Goal: Task Accomplishment & Management: Manage account settings

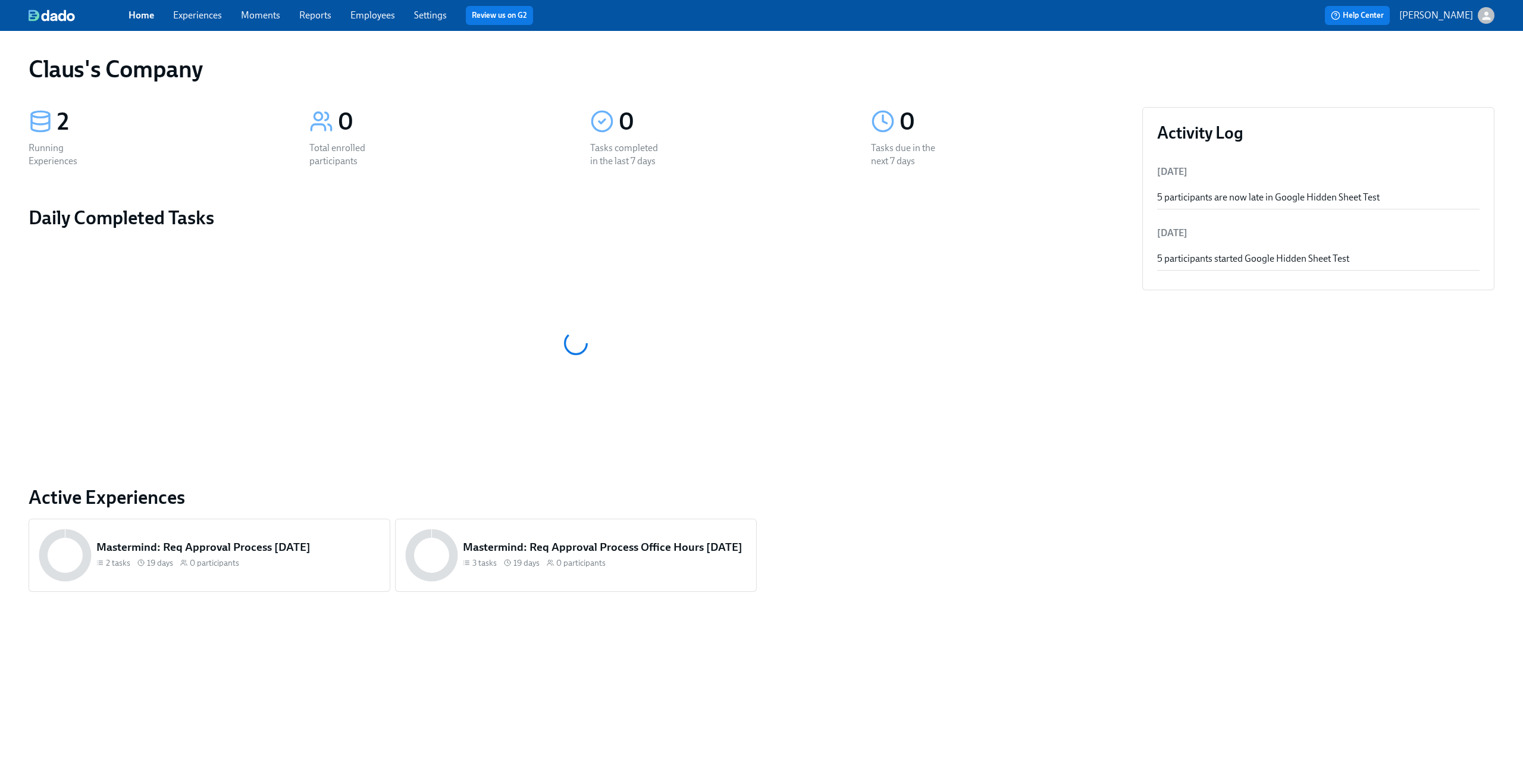
click at [1480, 14] on icon "button" at bounding box center [1486, 16] width 13 height 13
click at [1454, 64] on span "Switch organization..." at bounding box center [1428, 69] width 112 height 13
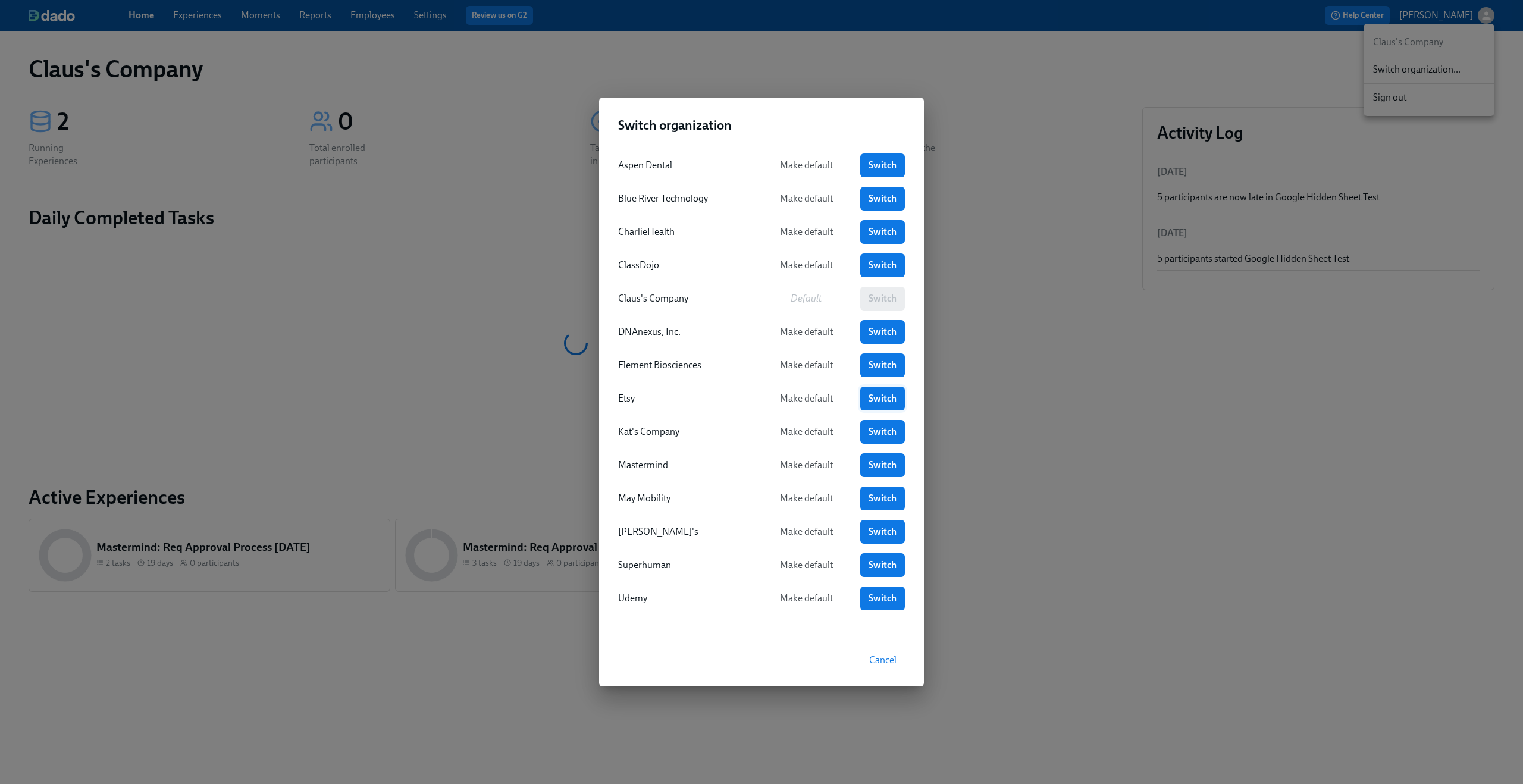
click at [887, 404] on span "Switch" at bounding box center [882, 398] width 28 height 12
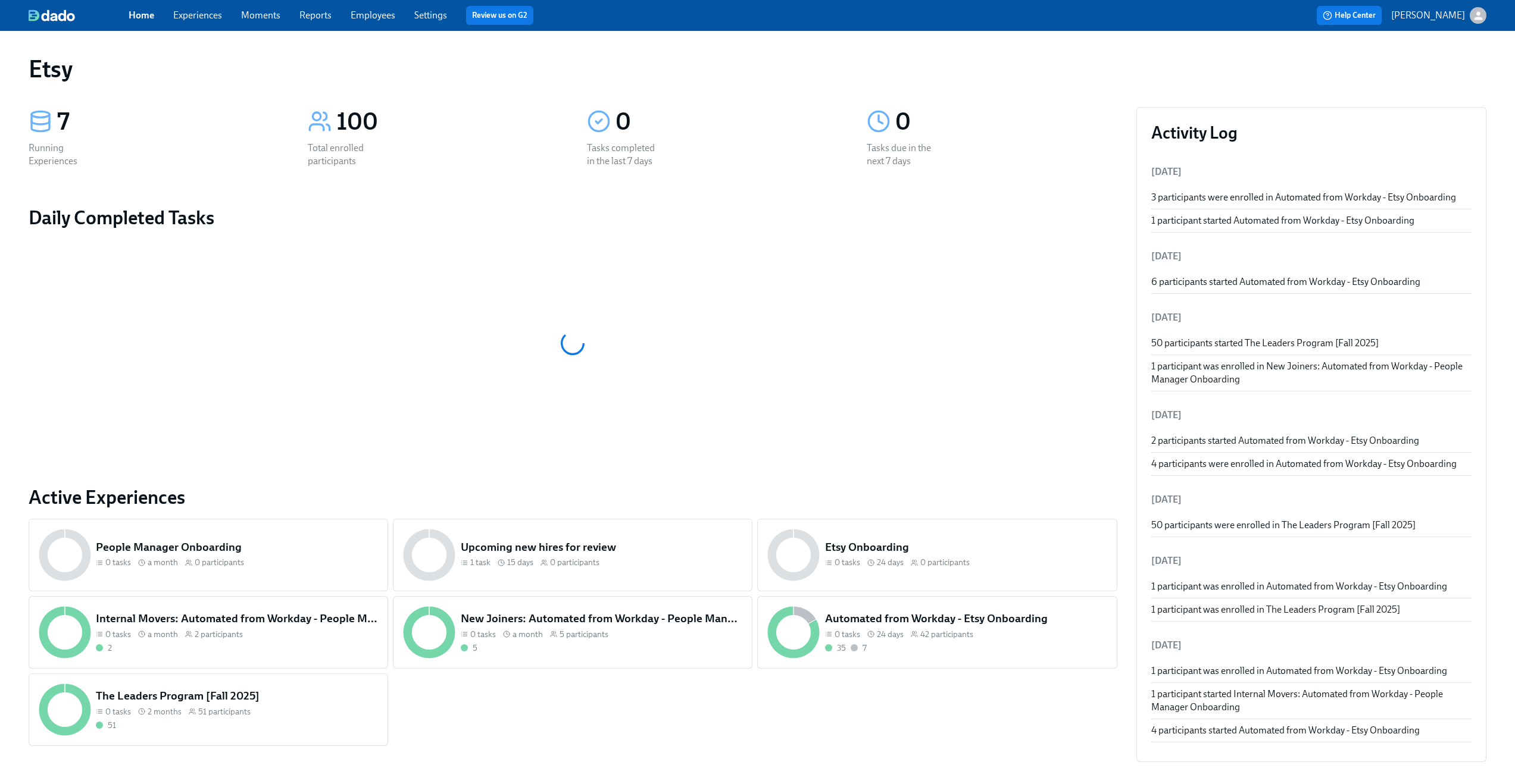
click at [202, 17] on link "Experiences" at bounding box center [197, 15] width 49 height 11
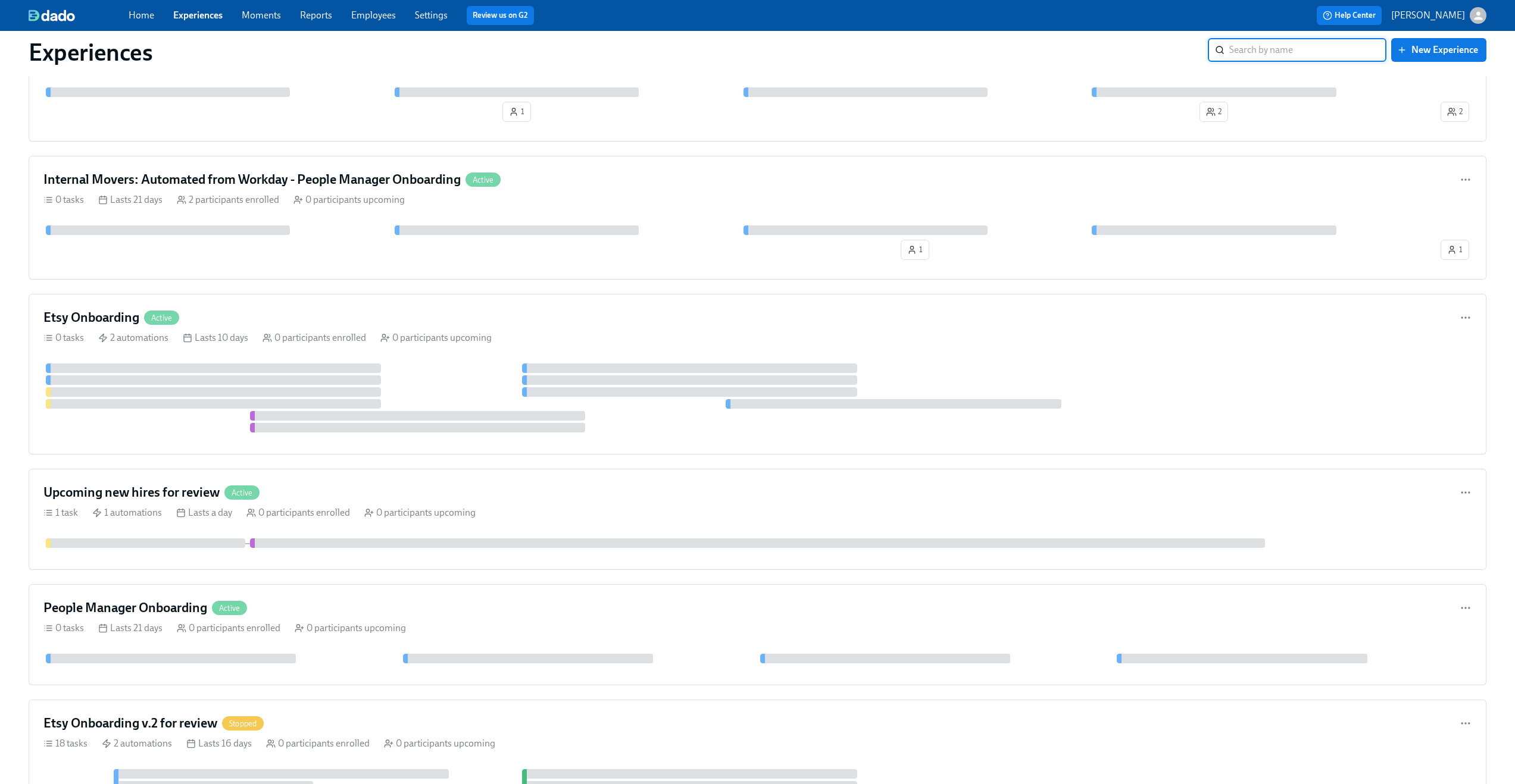
scroll to position [452, 0]
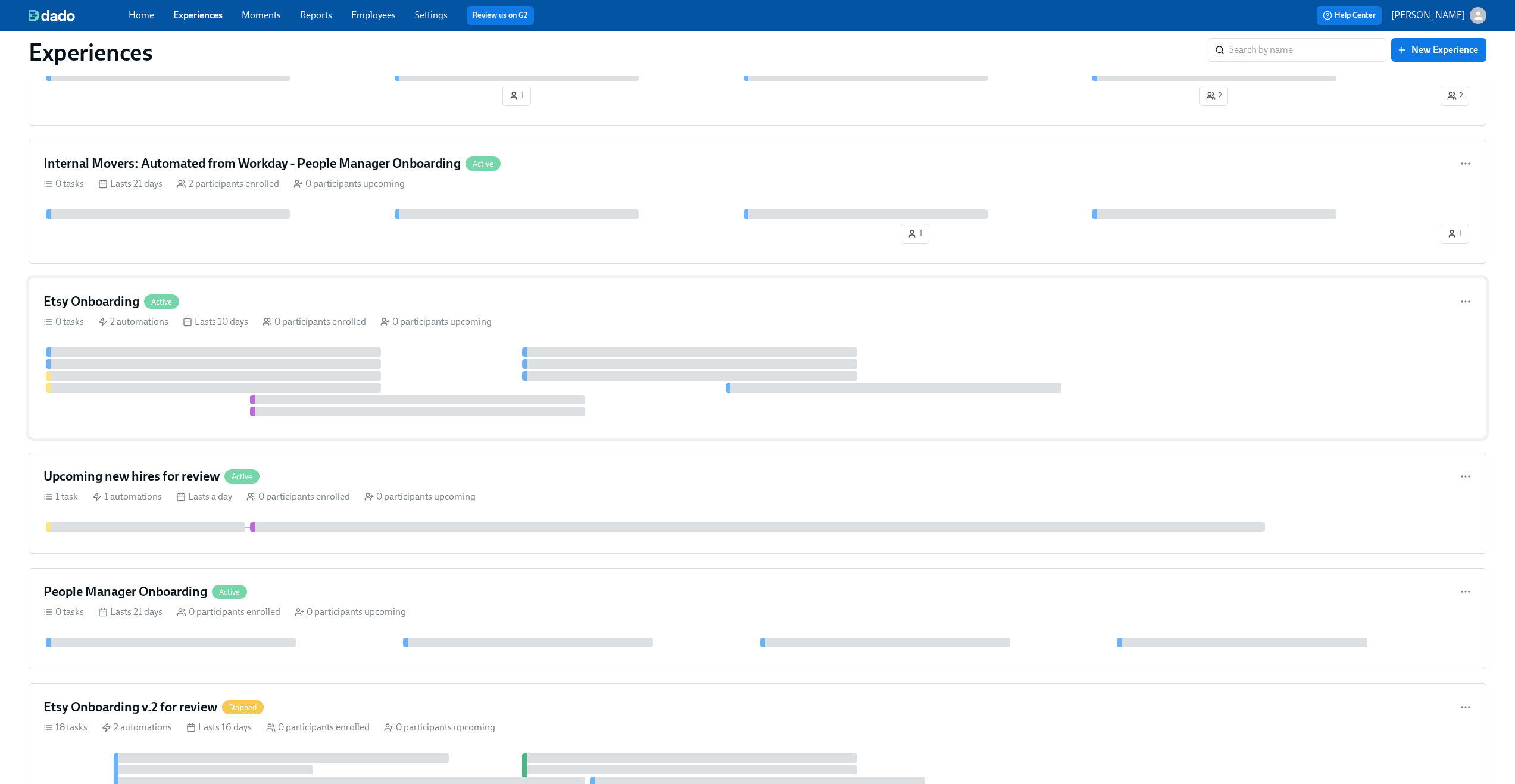
click at [725, 307] on div "Etsy Onboarding Active" at bounding box center [757, 302] width 1428 height 18
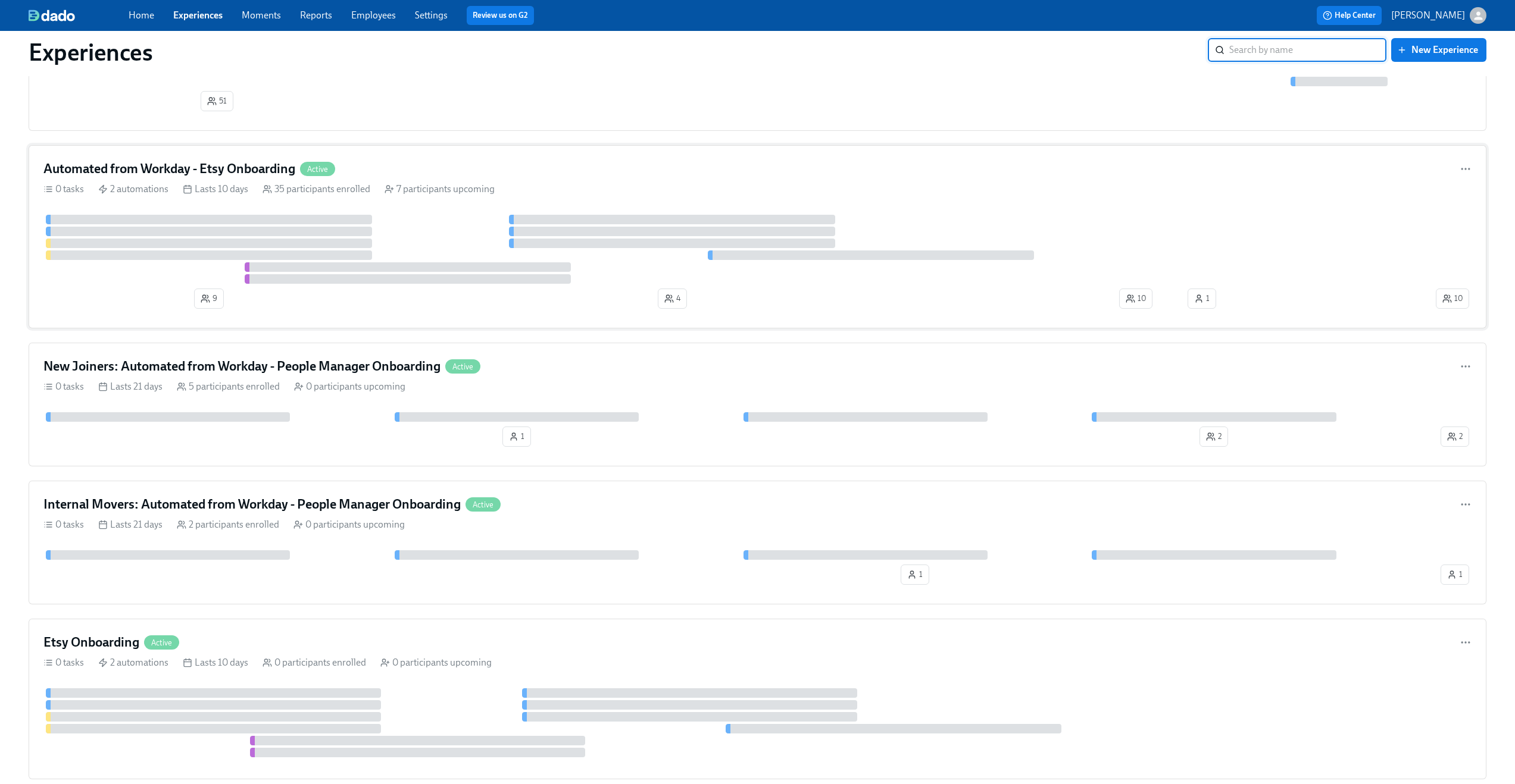
scroll to position [115, 0]
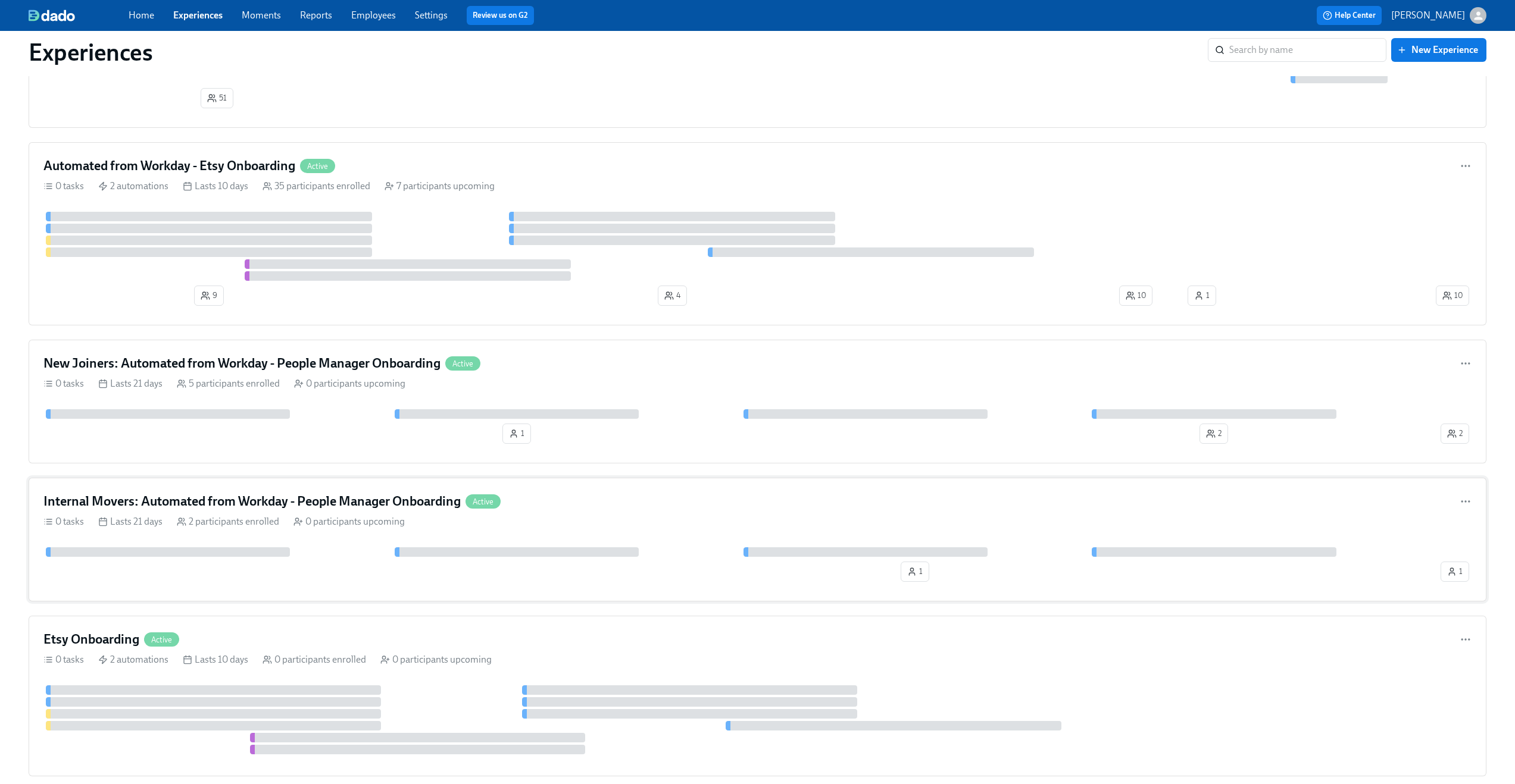
click at [619, 498] on div "Internal Movers: Automated from Workday - People Manager Onboarding Active" at bounding box center [757, 501] width 1428 height 18
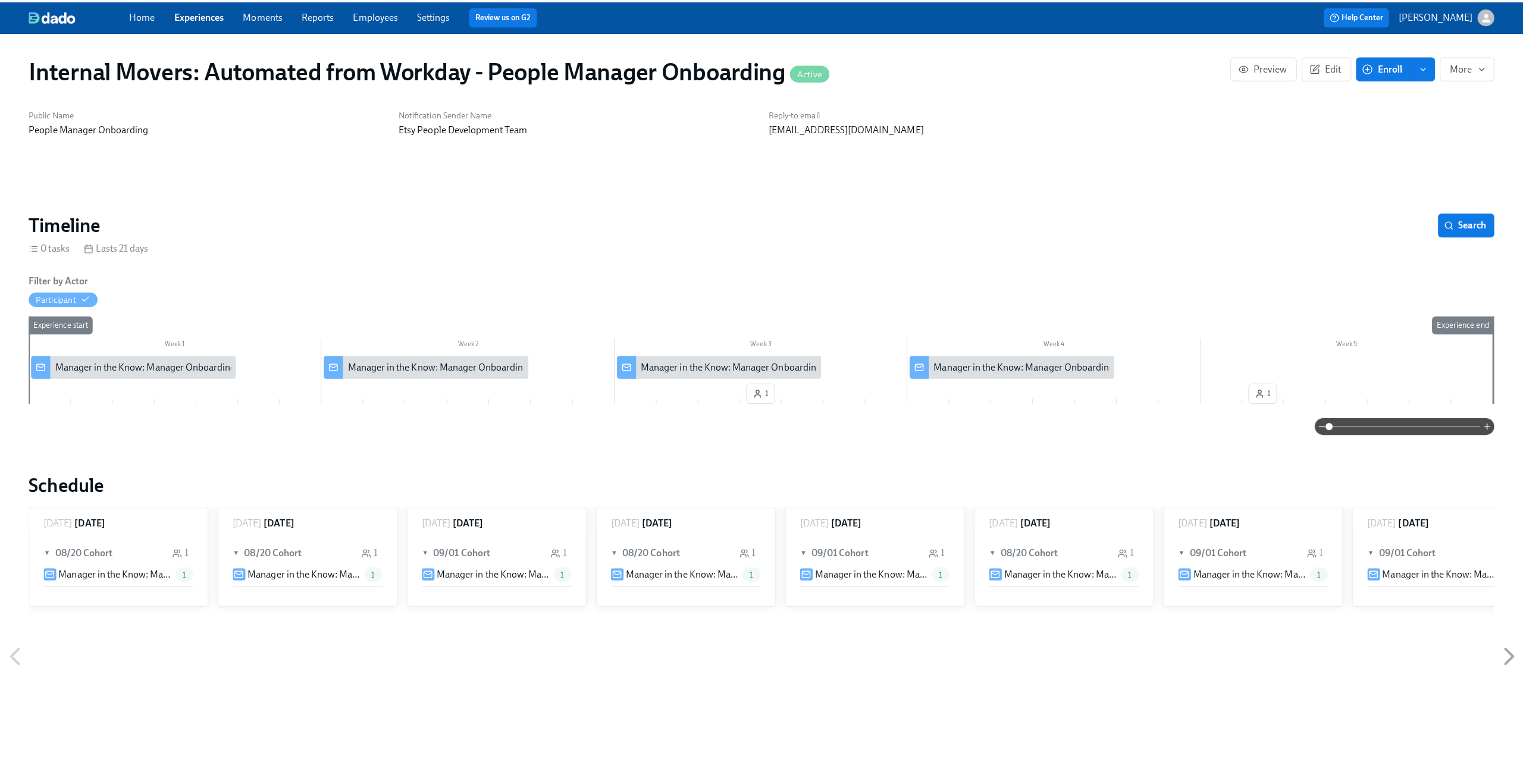
scroll to position [0, 38]
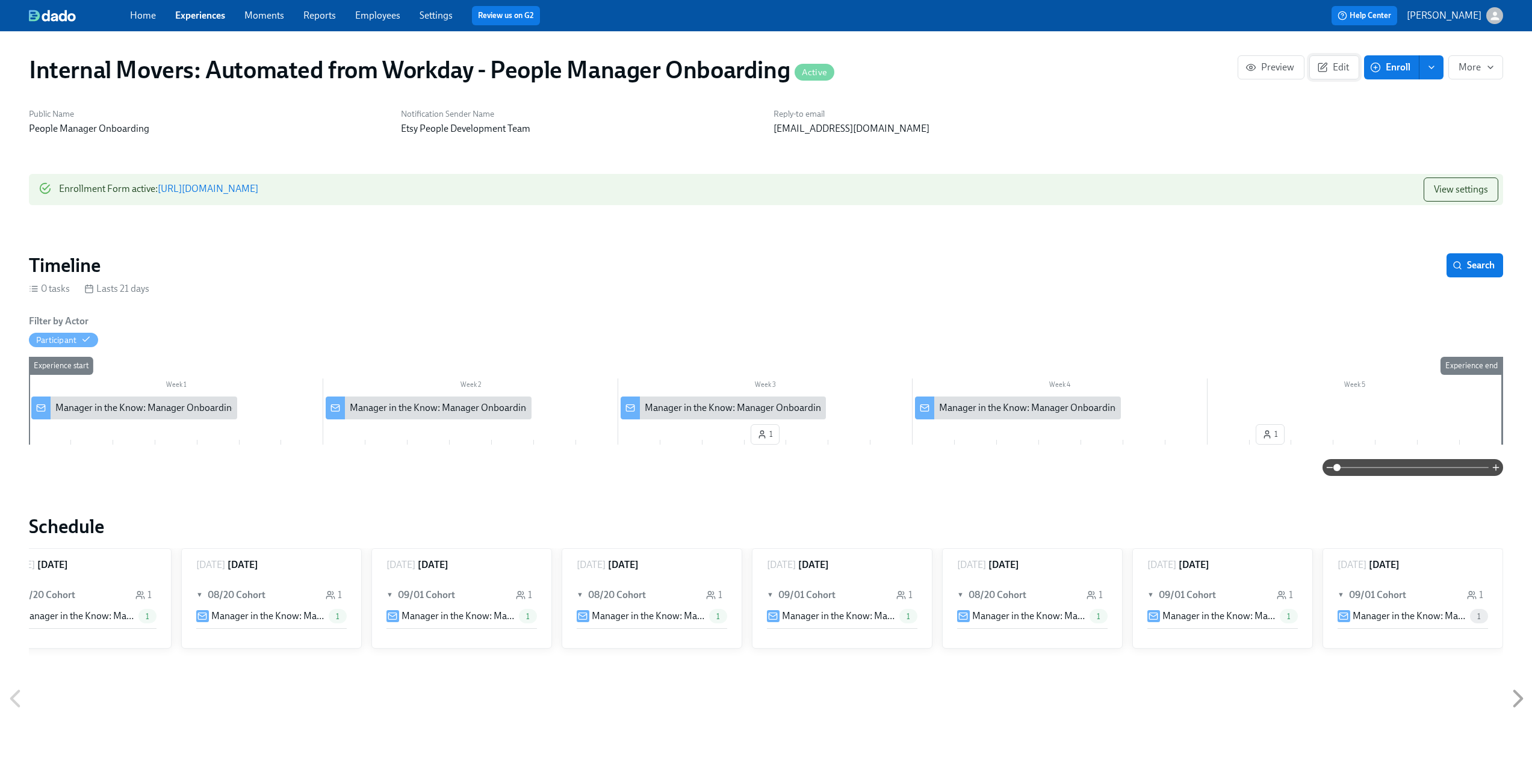
click at [1337, 69] on span "Edit" at bounding box center [1334, 67] width 29 height 12
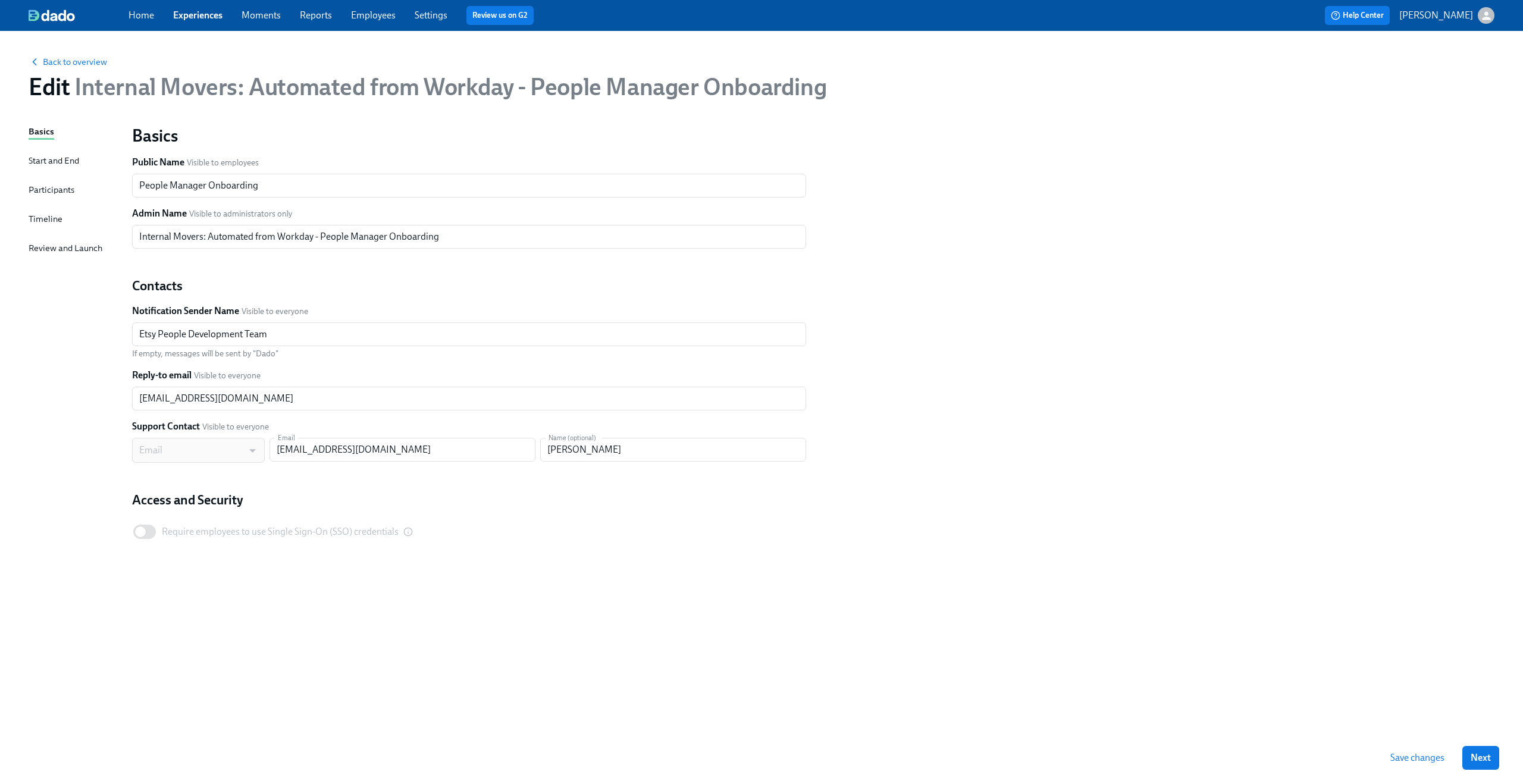
click at [47, 159] on div "Start and End" at bounding box center [53, 160] width 51 height 13
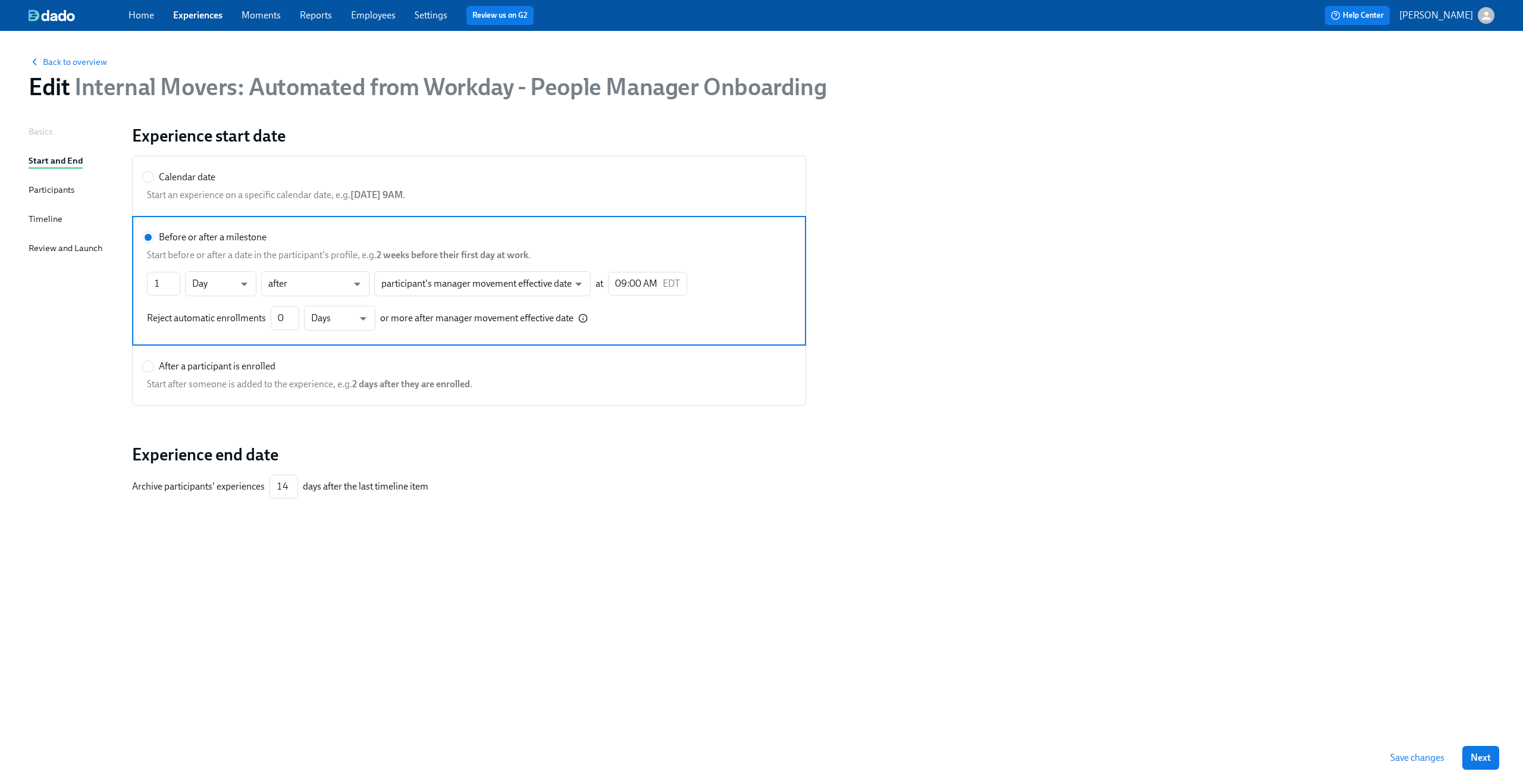
click at [47, 190] on div "Participants" at bounding box center [51, 190] width 46 height 13
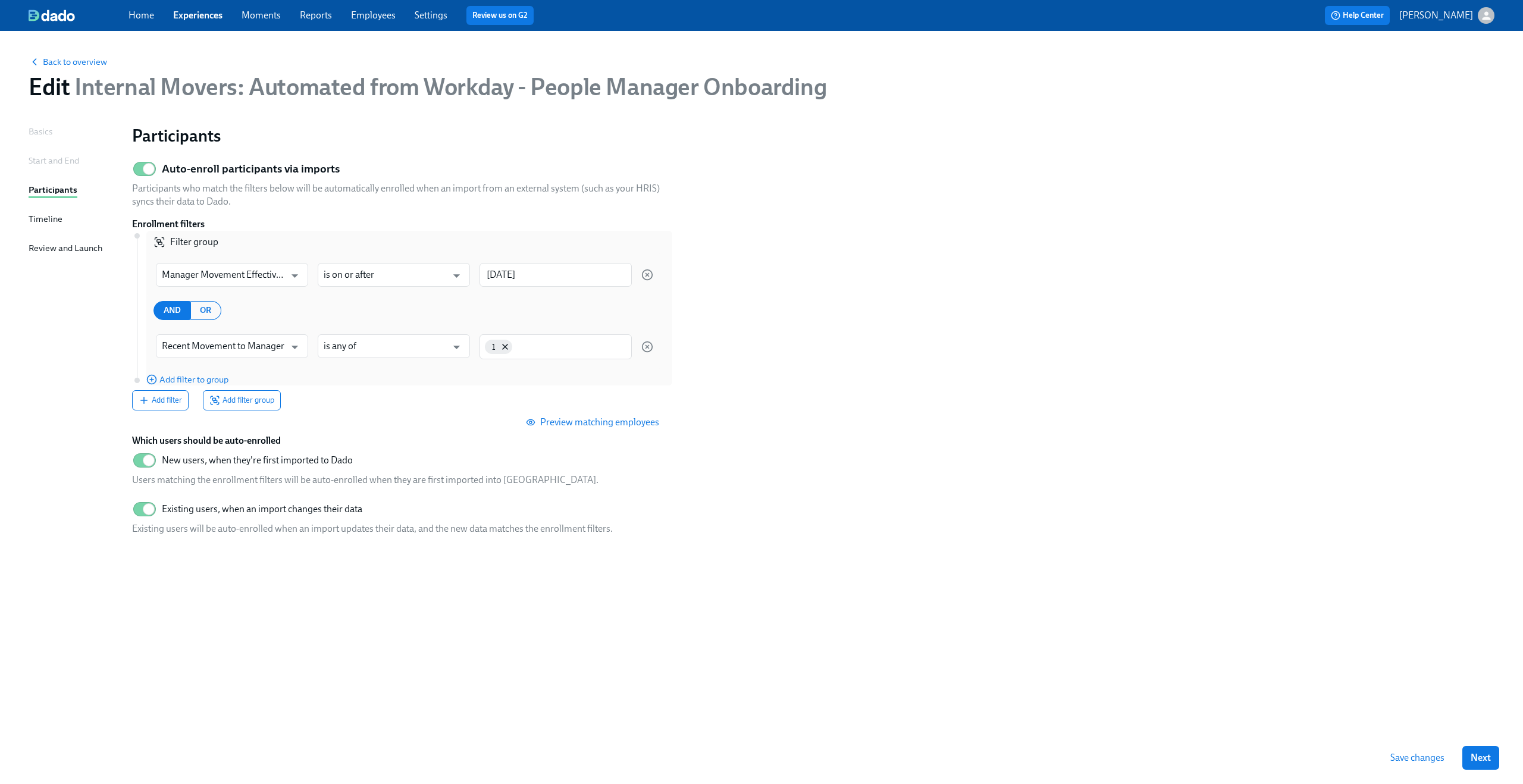
click at [44, 220] on div "Timeline" at bounding box center [45, 219] width 34 height 13
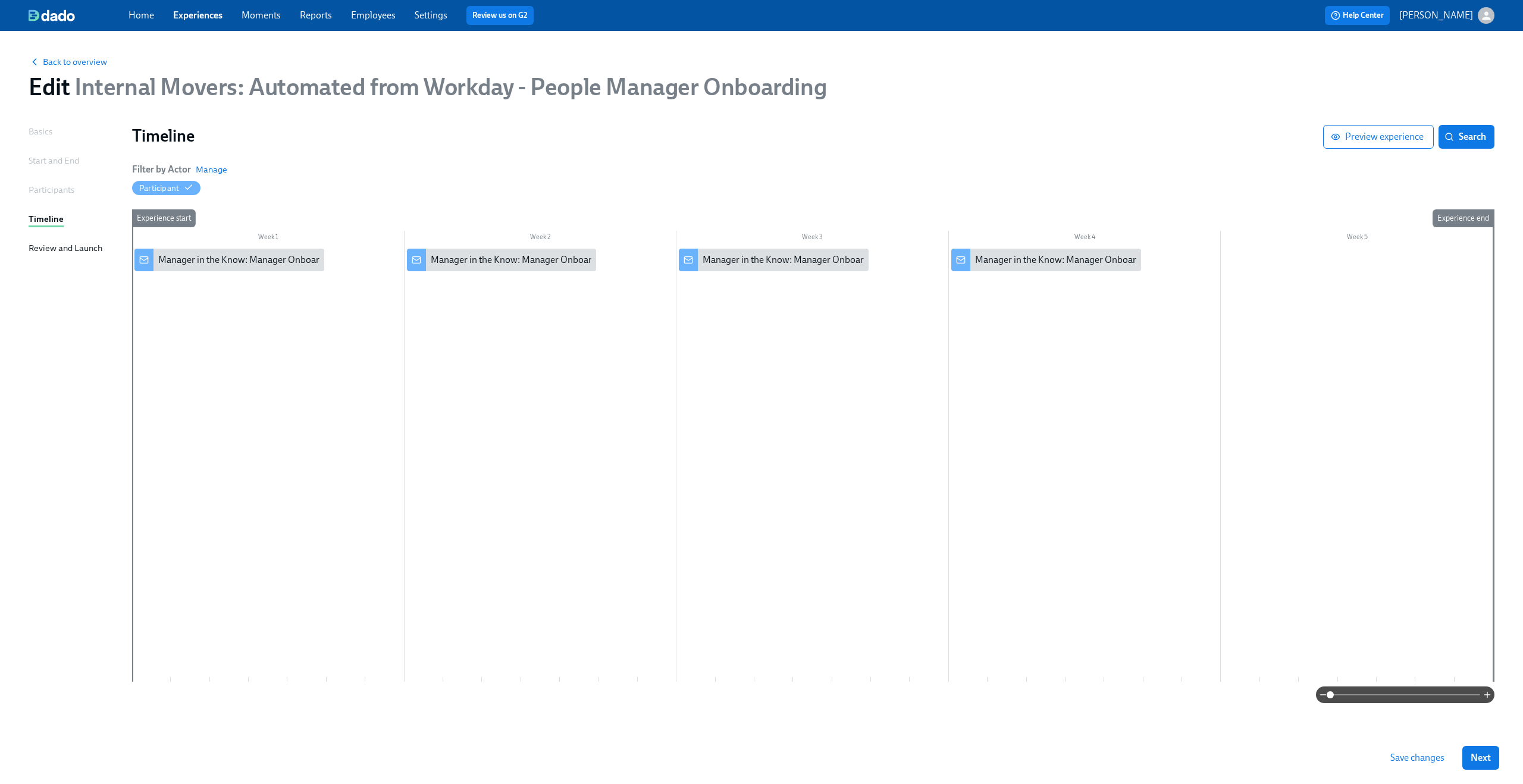
click at [42, 191] on div "Participants" at bounding box center [51, 190] width 46 height 13
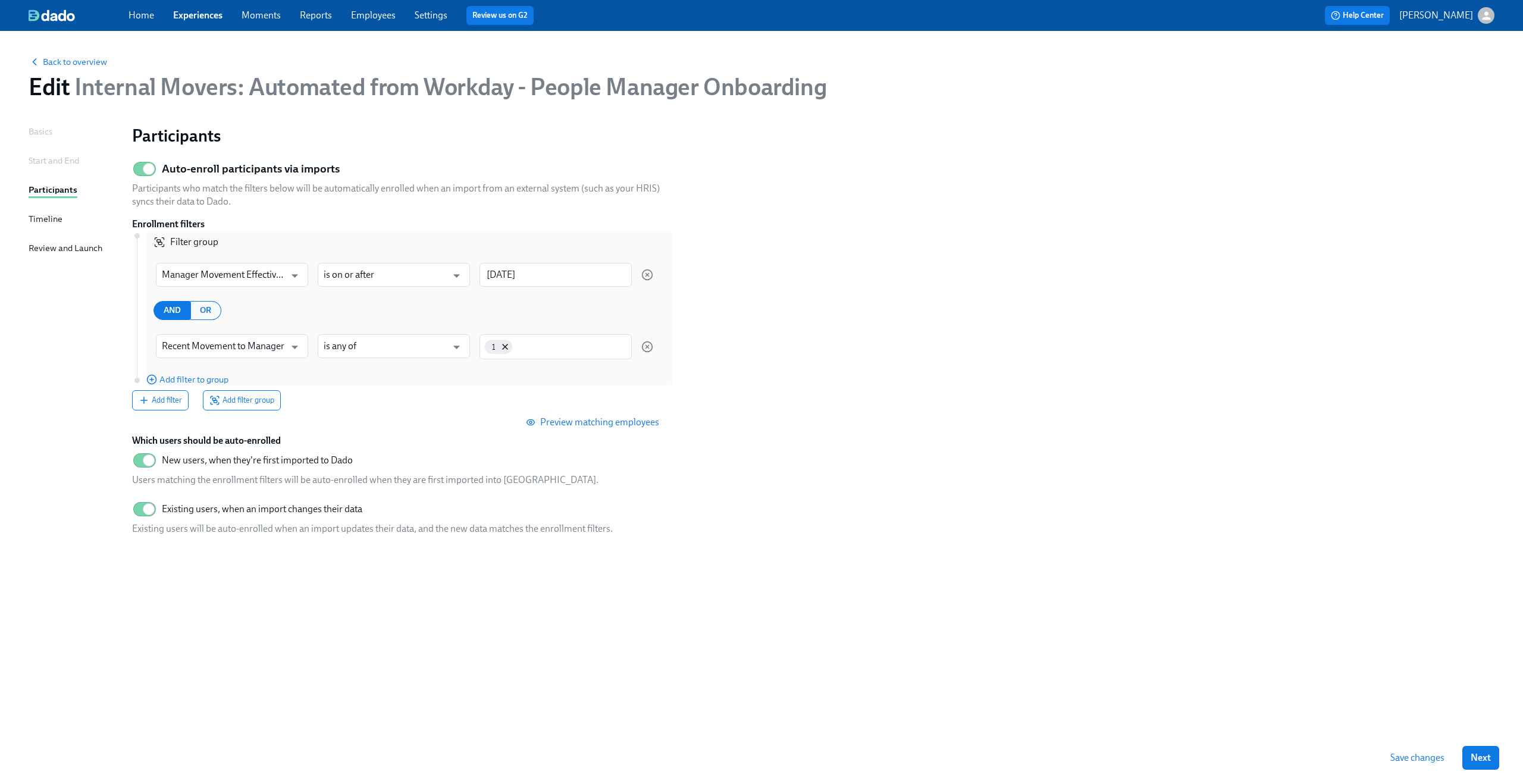
click at [44, 215] on div "Timeline" at bounding box center [45, 219] width 34 height 13
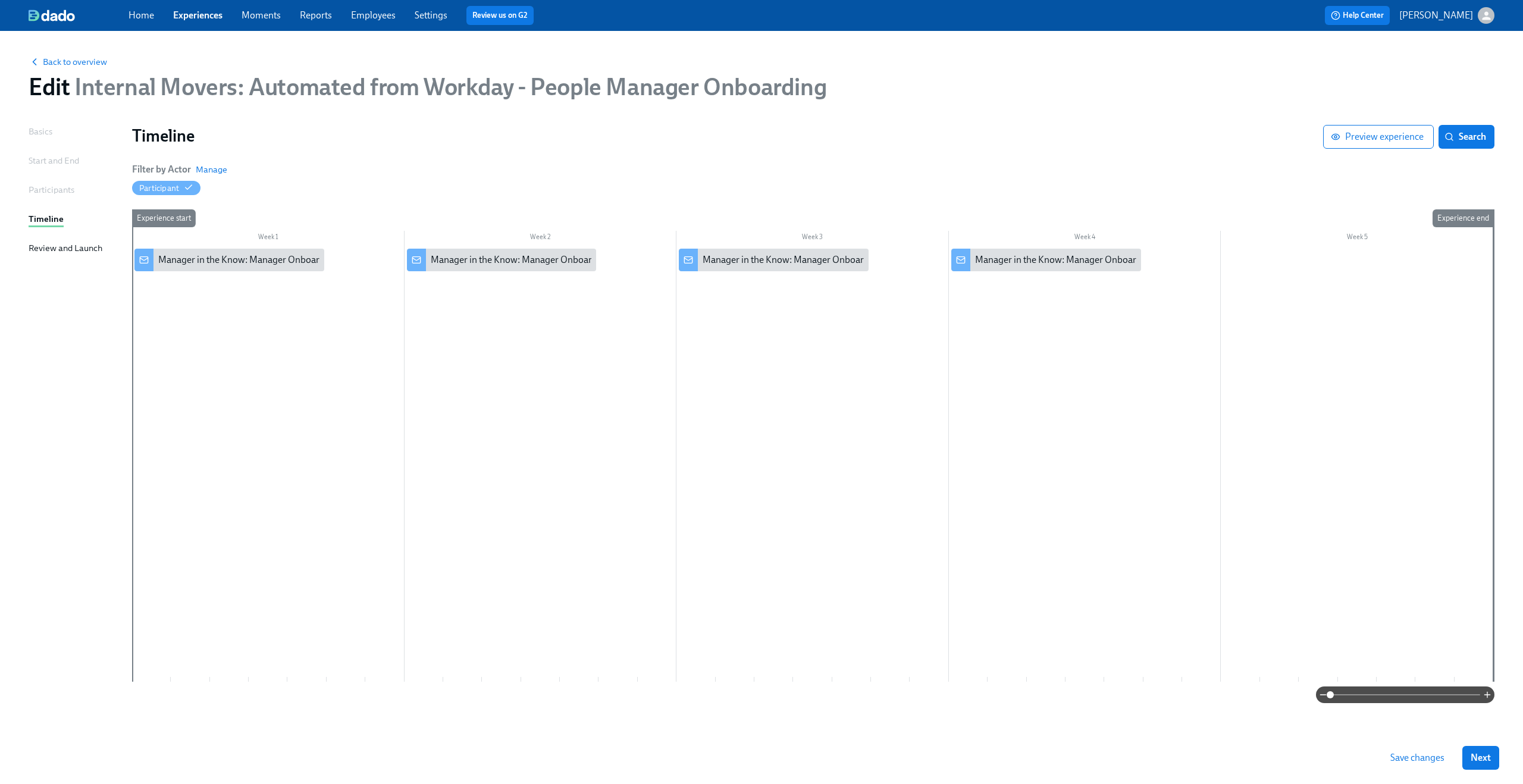
click at [42, 247] on div "Review and Launch" at bounding box center [65, 248] width 74 height 13
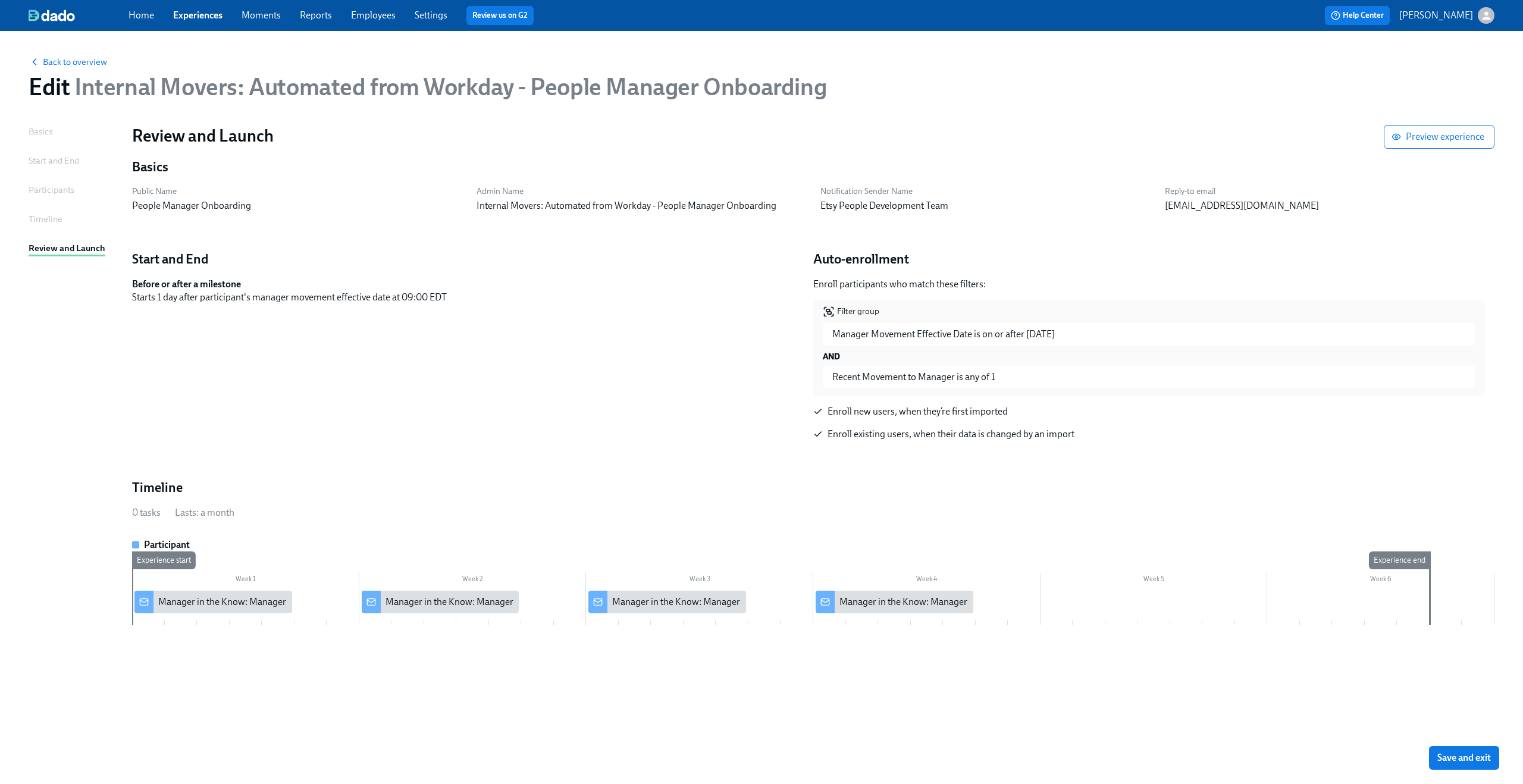
click at [32, 142] on div "Basics Start and End Participants Timeline Review and Launch" at bounding box center [72, 428] width 89 height 607
click at [32, 131] on div "Basics" at bounding box center [40, 131] width 24 height 13
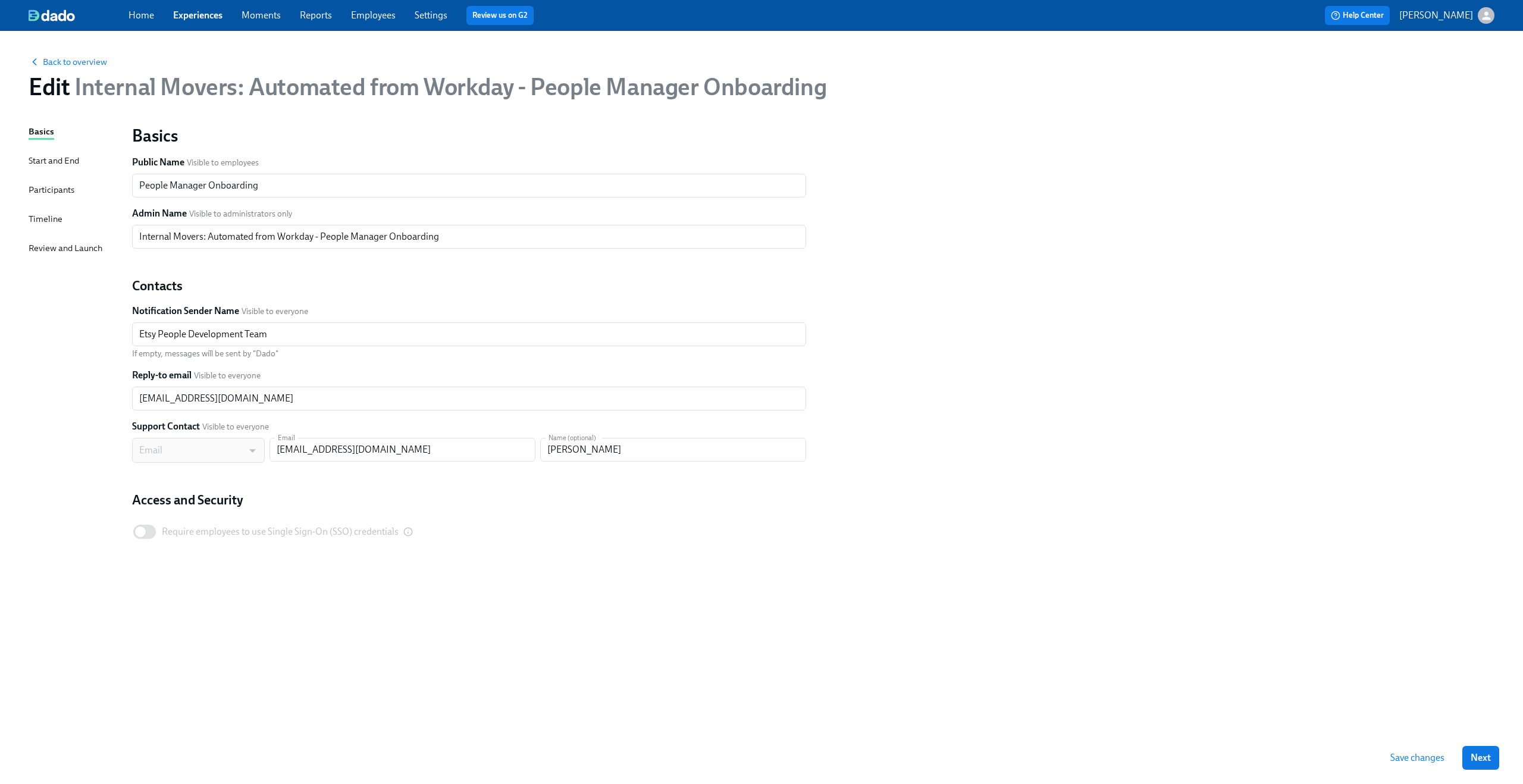
click at [52, 162] on div "Start and End" at bounding box center [53, 160] width 51 height 13
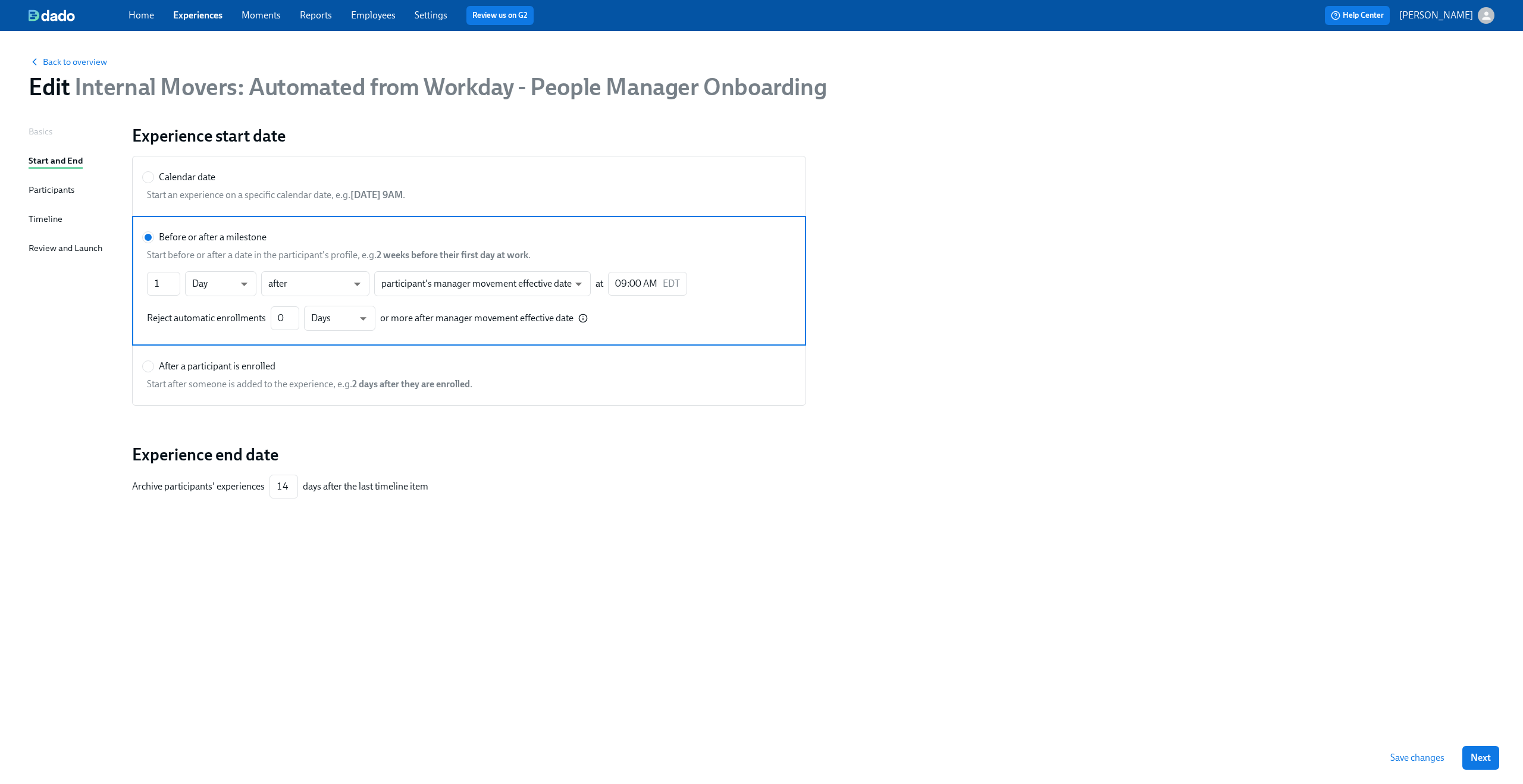
click at [36, 185] on div "Participants" at bounding box center [51, 190] width 46 height 13
